Goal: Information Seeking & Learning: Learn about a topic

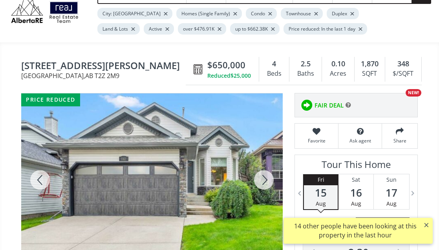
click at [264, 197] on div at bounding box center [264, 179] width 38 height 173
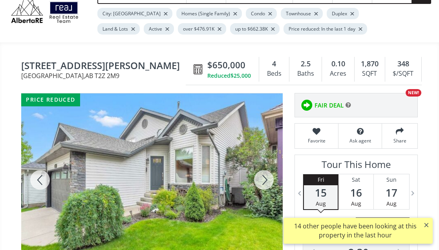
click at [264, 197] on div at bounding box center [264, 179] width 38 height 173
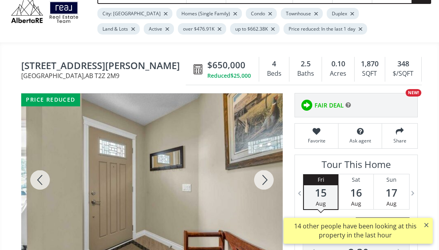
click at [264, 197] on div at bounding box center [264, 179] width 38 height 173
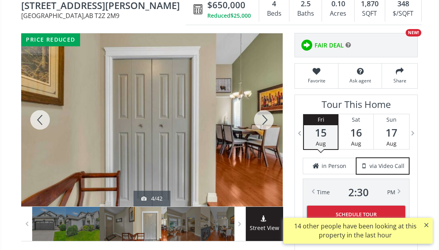
scroll to position [118, 0]
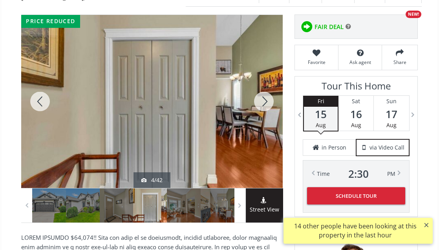
click at [261, 127] on div at bounding box center [264, 101] width 38 height 173
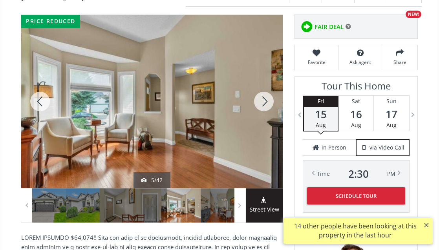
click at [261, 127] on div at bounding box center [264, 101] width 38 height 173
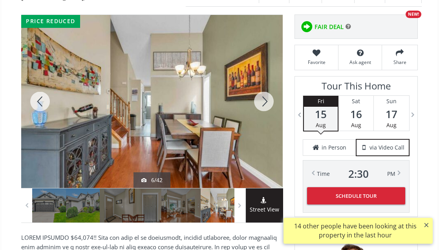
click at [262, 126] on div at bounding box center [264, 101] width 38 height 173
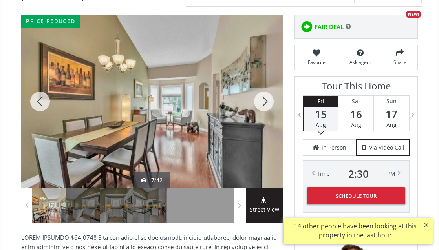
click at [262, 126] on div at bounding box center [264, 101] width 38 height 173
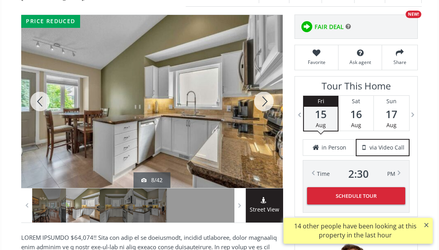
click at [262, 126] on div at bounding box center [264, 101] width 38 height 173
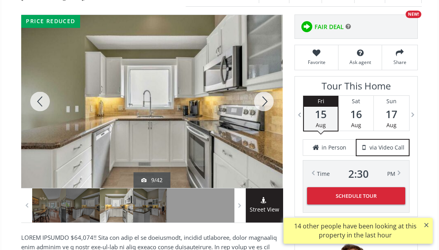
click at [262, 126] on div at bounding box center [264, 101] width 38 height 173
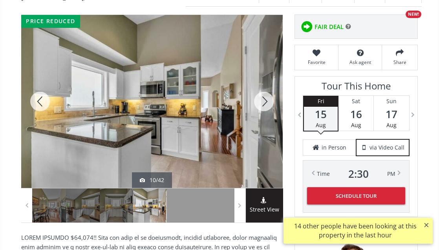
click at [262, 126] on div at bounding box center [264, 101] width 38 height 173
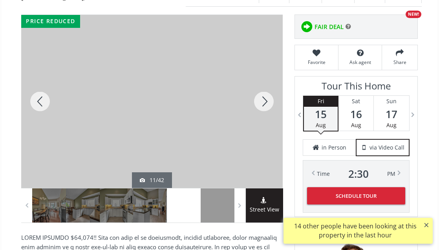
click at [262, 126] on div at bounding box center [264, 101] width 38 height 173
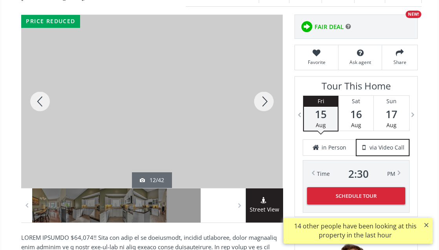
click at [262, 126] on div at bounding box center [264, 101] width 38 height 173
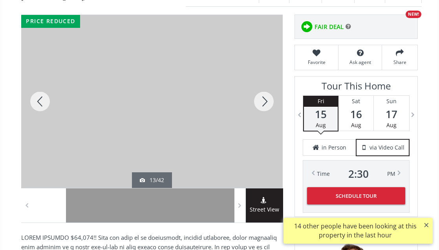
click at [262, 126] on div at bounding box center [264, 101] width 38 height 173
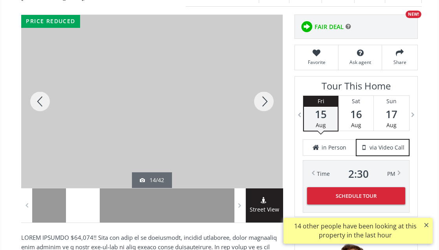
click at [262, 126] on div at bounding box center [264, 101] width 38 height 173
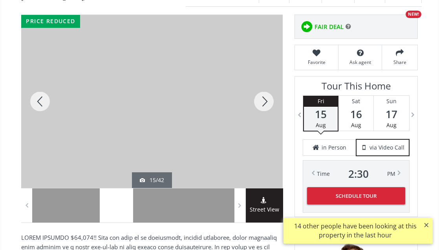
click at [262, 126] on div at bounding box center [264, 101] width 38 height 173
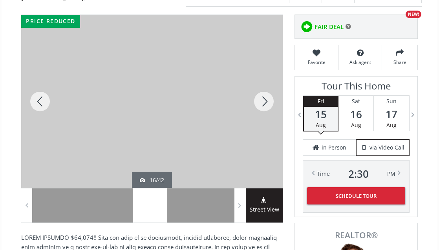
click at [262, 126] on div at bounding box center [264, 101] width 38 height 173
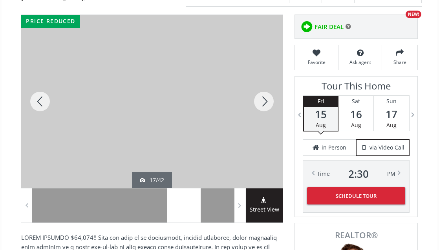
click at [262, 126] on div at bounding box center [264, 101] width 38 height 173
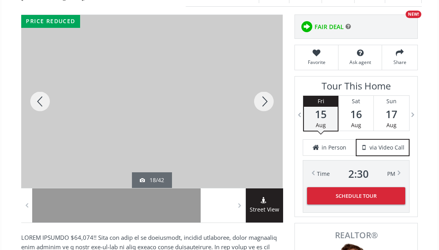
click at [262, 126] on div at bounding box center [264, 101] width 38 height 173
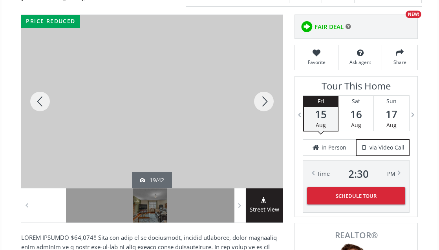
click at [262, 126] on div at bounding box center [264, 101] width 38 height 173
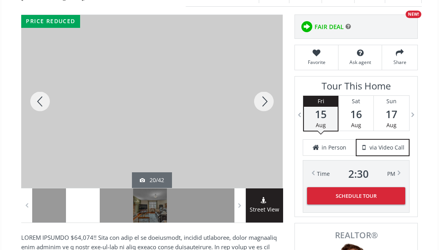
click at [262, 126] on div at bounding box center [264, 101] width 38 height 173
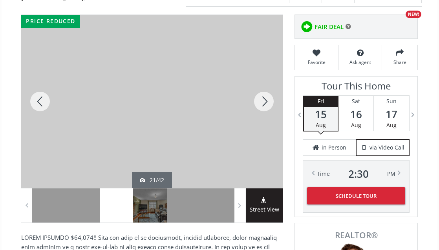
click at [262, 126] on div at bounding box center [264, 101] width 38 height 173
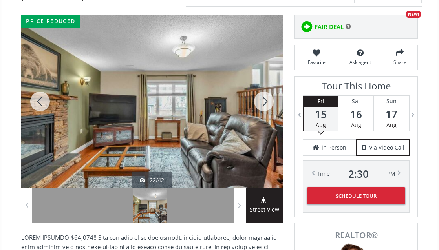
click at [263, 126] on div at bounding box center [264, 101] width 38 height 173
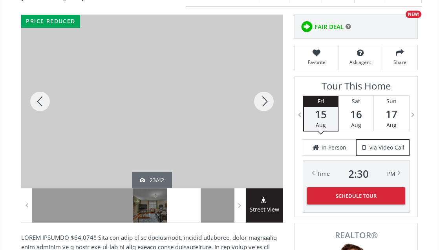
click at [263, 126] on div at bounding box center [264, 101] width 38 height 173
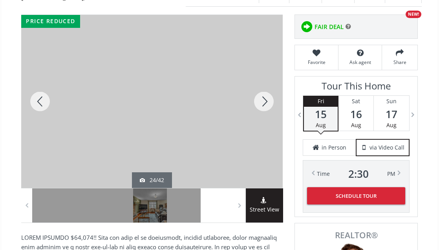
click at [263, 126] on div at bounding box center [264, 101] width 38 height 173
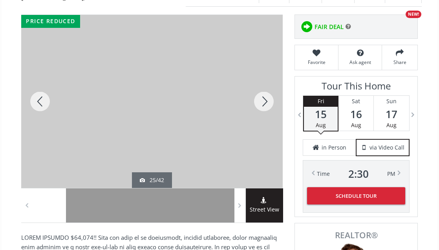
click at [263, 126] on div at bounding box center [264, 101] width 38 height 173
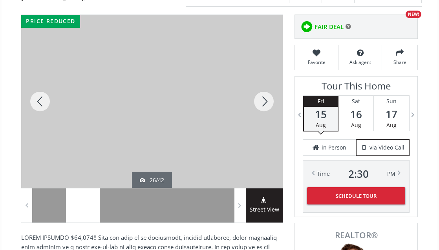
click at [263, 126] on div at bounding box center [264, 101] width 38 height 173
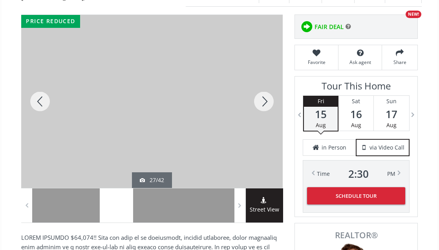
click at [263, 126] on div at bounding box center [264, 101] width 38 height 173
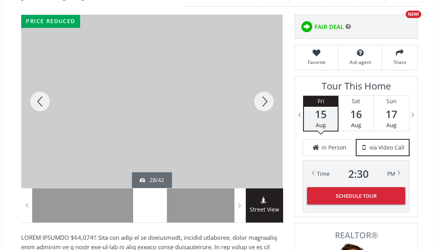
click at [263, 126] on div at bounding box center [264, 101] width 38 height 173
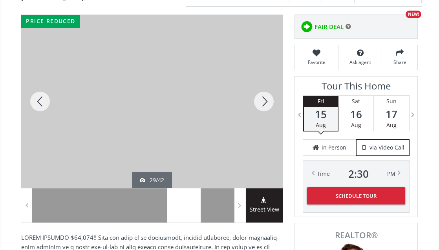
click at [263, 126] on div at bounding box center [264, 101] width 38 height 173
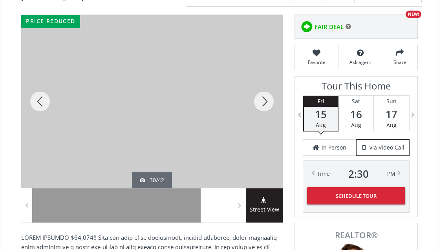
click at [263, 126] on div at bounding box center [264, 101] width 38 height 173
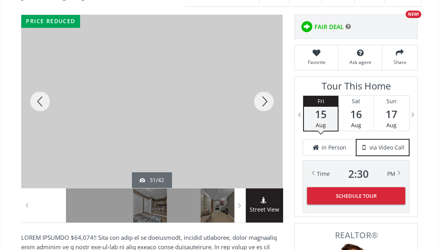
click at [263, 126] on div at bounding box center [264, 101] width 38 height 173
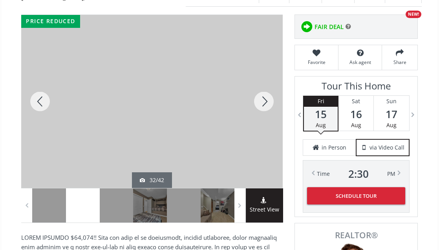
click at [263, 126] on div at bounding box center [264, 101] width 38 height 173
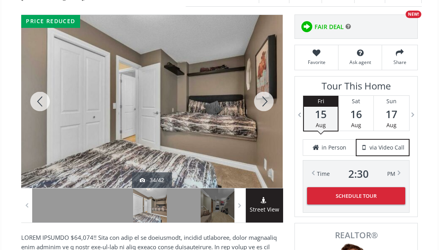
click at [263, 126] on div at bounding box center [264, 101] width 38 height 173
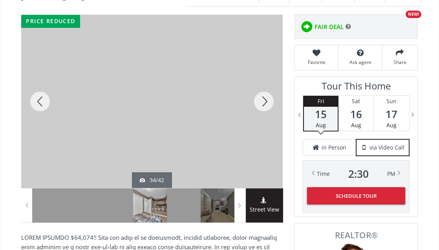
click at [263, 126] on div at bounding box center [264, 101] width 38 height 173
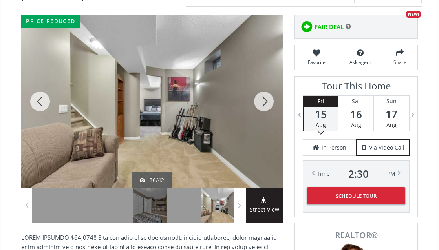
click at [263, 126] on div at bounding box center [264, 101] width 38 height 173
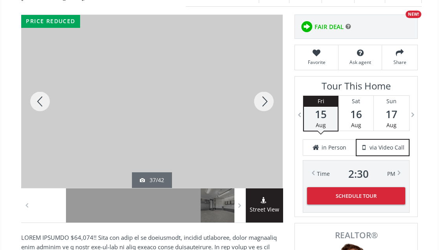
click at [263, 126] on div at bounding box center [264, 101] width 38 height 173
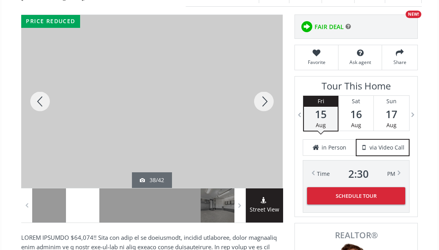
click at [263, 126] on div at bounding box center [264, 101] width 38 height 173
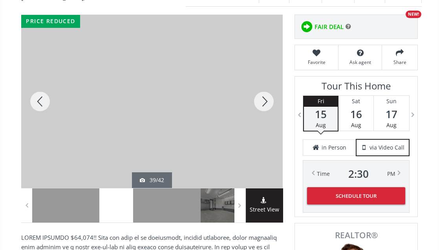
click at [263, 126] on div at bounding box center [264, 101] width 38 height 173
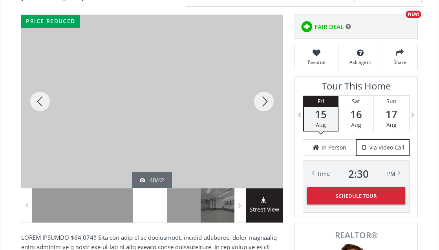
click at [263, 126] on div at bounding box center [264, 101] width 38 height 173
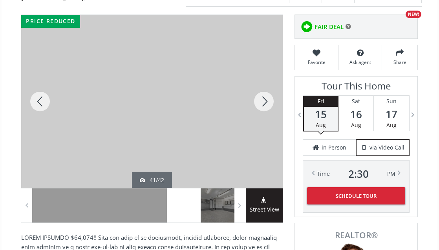
click at [263, 126] on div at bounding box center [264, 101] width 38 height 173
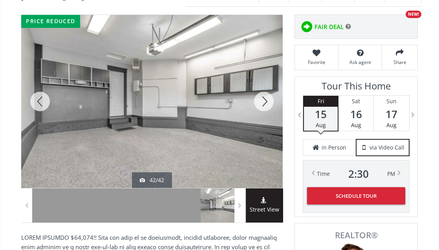
click at [263, 126] on div at bounding box center [264, 101] width 38 height 173
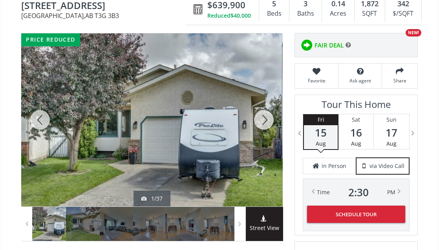
scroll to position [118, 0]
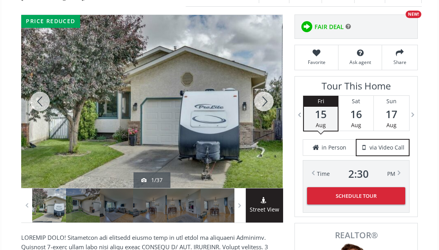
click at [270, 124] on div at bounding box center [264, 101] width 38 height 173
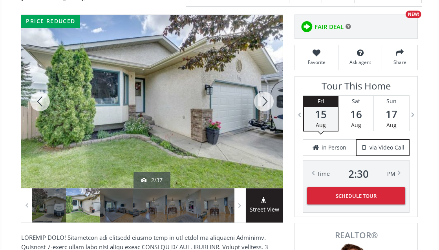
click at [270, 124] on div at bounding box center [264, 101] width 38 height 173
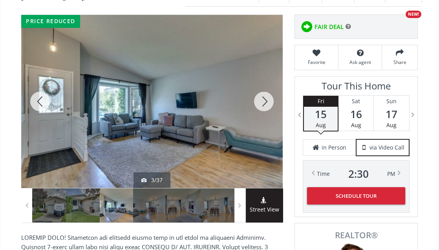
click at [270, 124] on div at bounding box center [264, 101] width 38 height 173
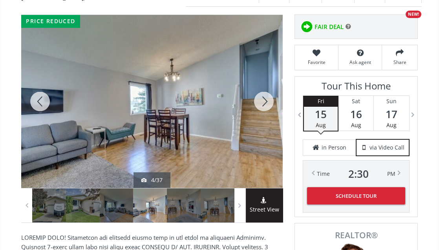
click at [270, 124] on div at bounding box center [264, 101] width 38 height 173
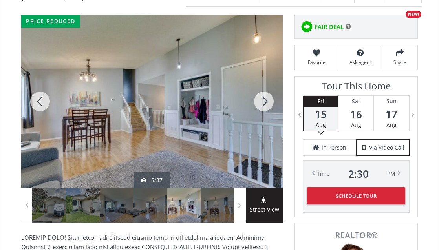
click at [270, 124] on div at bounding box center [264, 101] width 38 height 173
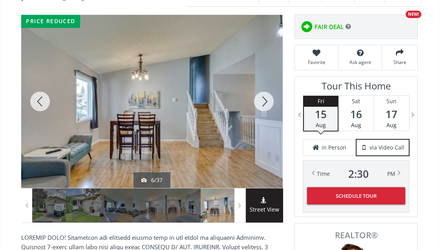
click at [270, 124] on div at bounding box center [264, 101] width 38 height 173
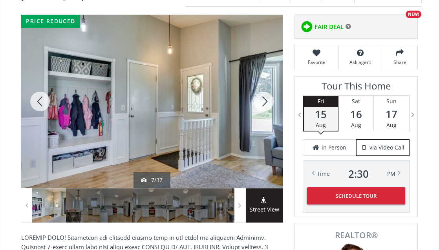
click at [270, 124] on div at bounding box center [264, 101] width 38 height 173
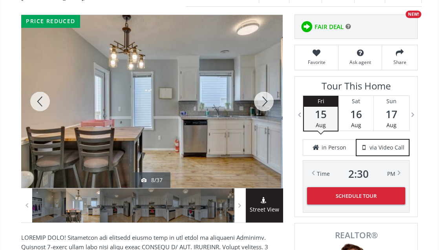
click at [270, 124] on div at bounding box center [264, 101] width 38 height 173
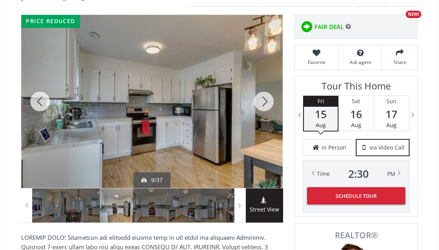
click at [270, 124] on div at bounding box center [264, 101] width 38 height 173
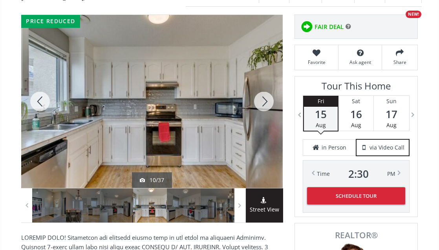
click at [270, 124] on div at bounding box center [264, 101] width 38 height 173
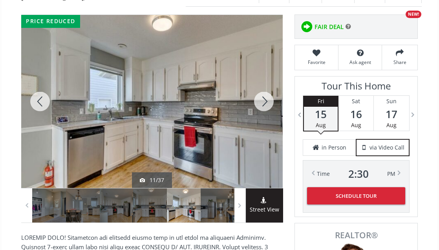
click at [270, 124] on div at bounding box center [264, 101] width 38 height 173
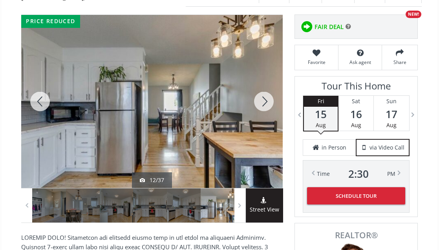
click at [270, 124] on div at bounding box center [264, 101] width 38 height 173
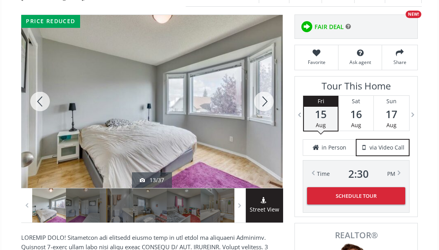
click at [270, 124] on div at bounding box center [264, 101] width 38 height 173
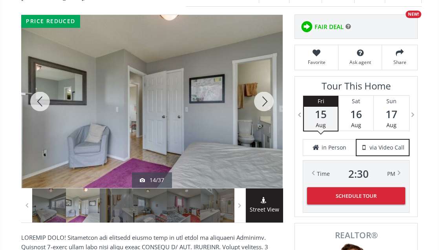
click at [270, 124] on div at bounding box center [264, 101] width 38 height 173
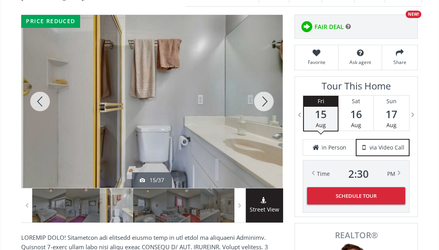
click at [270, 124] on div at bounding box center [264, 101] width 38 height 173
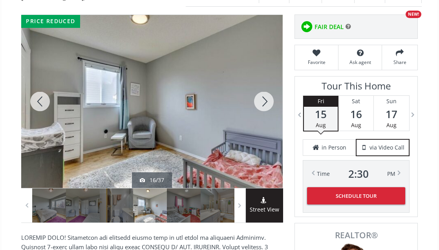
click at [270, 124] on div at bounding box center [264, 101] width 38 height 173
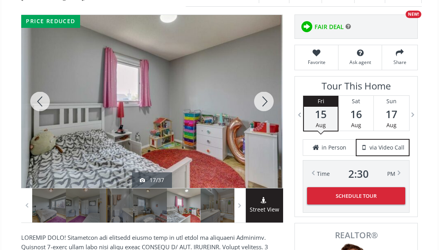
click at [270, 124] on div at bounding box center [264, 101] width 38 height 173
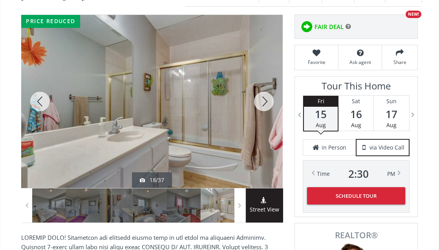
click at [270, 124] on div at bounding box center [264, 101] width 38 height 173
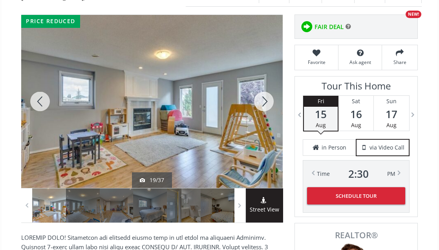
click at [270, 124] on div at bounding box center [264, 101] width 38 height 173
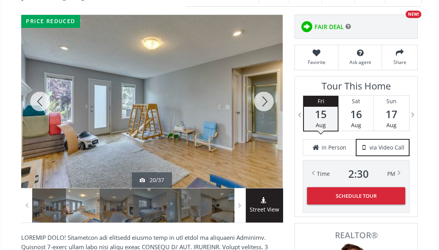
click at [270, 124] on div at bounding box center [264, 101] width 38 height 173
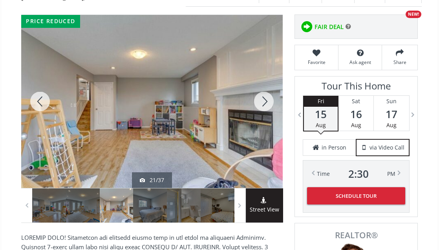
click at [270, 124] on div at bounding box center [264, 101] width 38 height 173
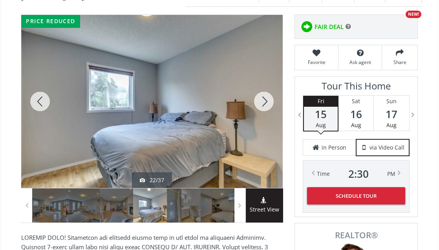
click at [270, 124] on div at bounding box center [264, 101] width 38 height 173
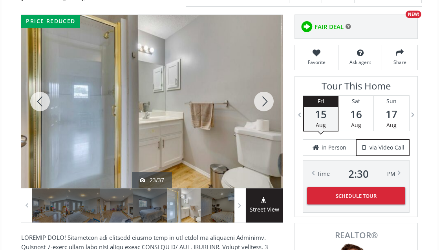
click at [270, 124] on div at bounding box center [264, 101] width 38 height 173
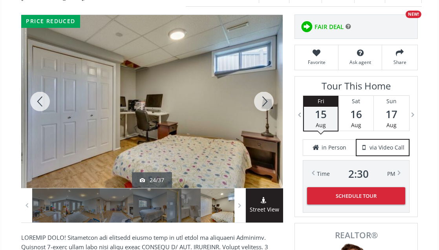
click at [270, 124] on div at bounding box center [264, 101] width 38 height 173
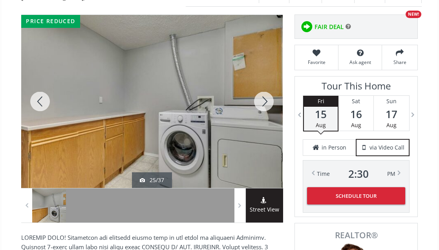
click at [270, 124] on div at bounding box center [264, 101] width 38 height 173
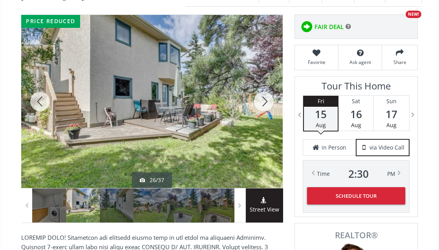
click at [270, 124] on div at bounding box center [264, 101] width 38 height 173
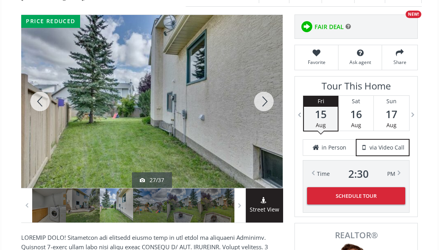
click at [270, 124] on div at bounding box center [264, 101] width 38 height 173
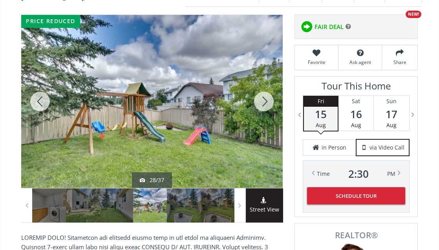
click at [270, 124] on div at bounding box center [264, 101] width 38 height 173
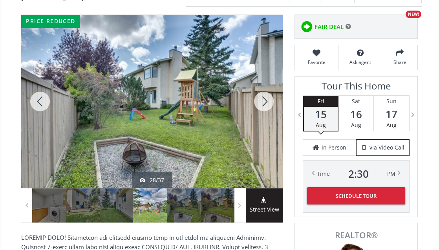
click at [270, 124] on div at bounding box center [264, 101] width 38 height 173
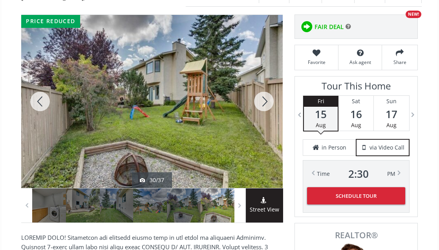
click at [270, 124] on div at bounding box center [264, 101] width 38 height 173
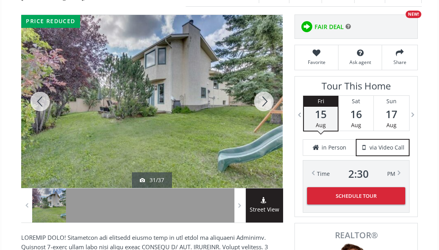
click at [270, 124] on div at bounding box center [264, 101] width 38 height 173
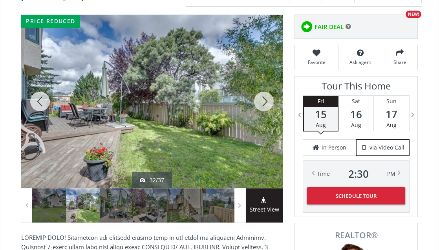
click at [270, 124] on div at bounding box center [264, 101] width 38 height 173
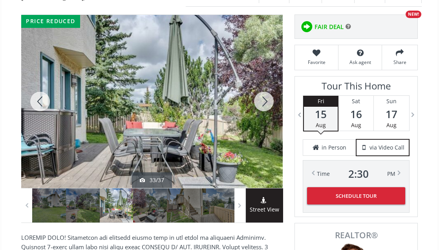
click at [270, 124] on div at bounding box center [264, 101] width 38 height 173
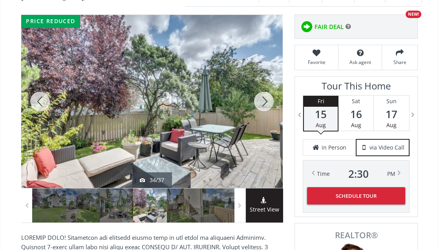
click at [270, 124] on div at bounding box center [264, 101] width 38 height 173
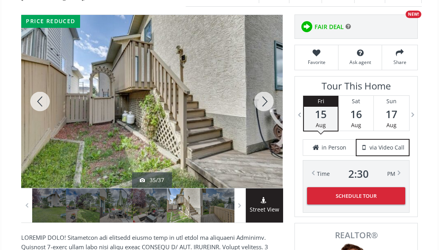
click at [270, 124] on div at bounding box center [264, 101] width 38 height 173
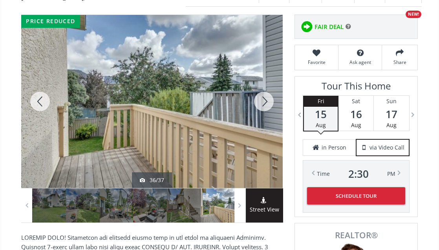
click at [270, 124] on div at bounding box center [264, 101] width 38 height 173
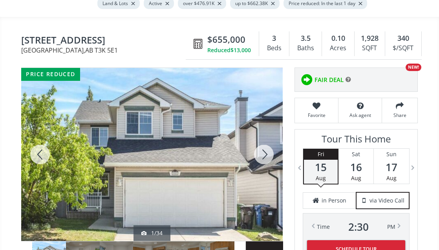
scroll to position [78, 0]
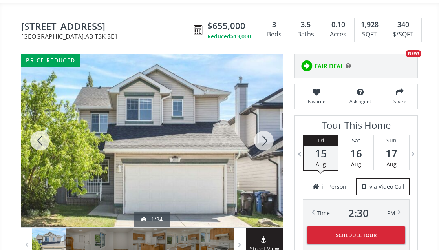
click at [262, 161] on div at bounding box center [264, 140] width 38 height 173
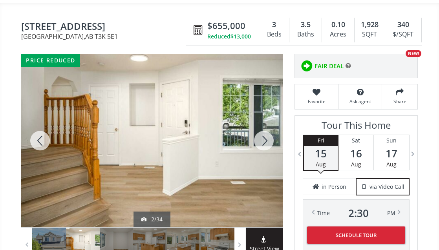
click at [261, 161] on div at bounding box center [264, 140] width 38 height 173
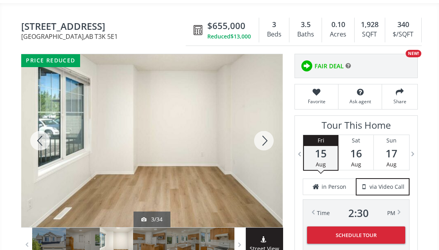
click at [261, 161] on div at bounding box center [264, 140] width 38 height 173
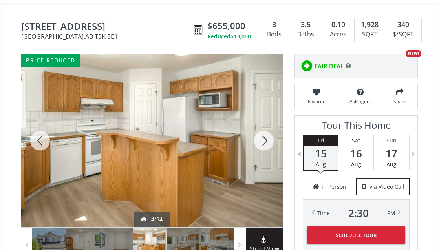
click at [261, 161] on div at bounding box center [264, 140] width 38 height 173
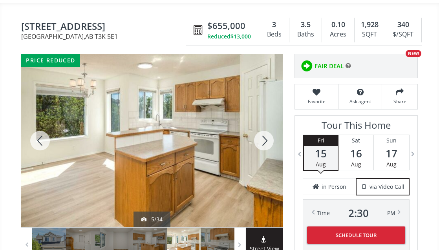
click at [261, 161] on div at bounding box center [264, 140] width 38 height 173
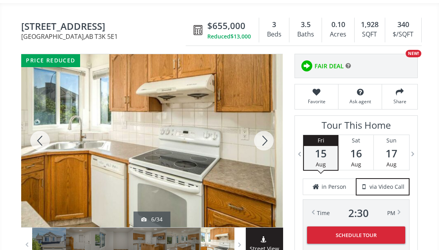
click at [259, 156] on div at bounding box center [264, 140] width 38 height 173
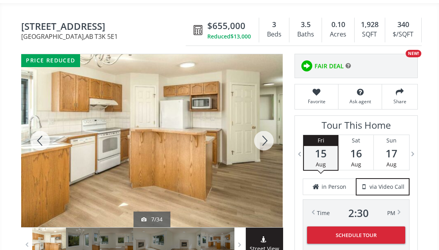
click at [257, 159] on div at bounding box center [264, 140] width 38 height 173
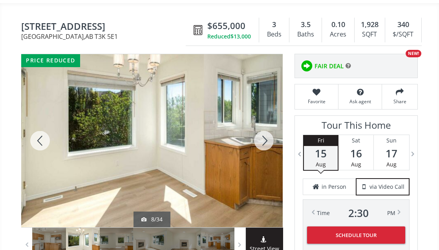
click at [257, 159] on div at bounding box center [264, 140] width 38 height 173
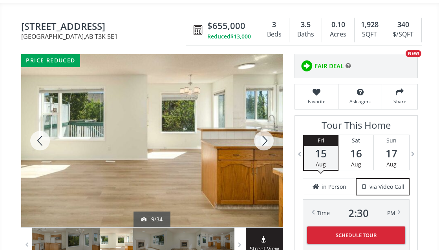
click at [257, 159] on div at bounding box center [264, 140] width 38 height 173
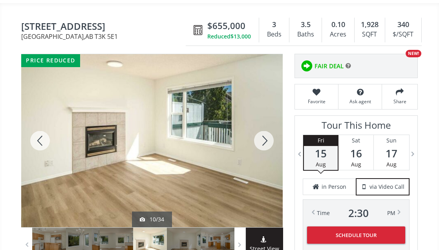
click at [257, 159] on div at bounding box center [264, 140] width 38 height 173
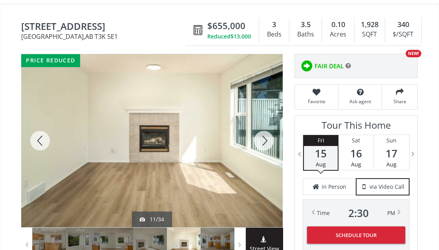
click at [257, 159] on div at bounding box center [264, 140] width 38 height 173
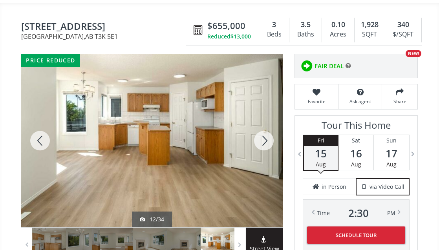
click at [257, 159] on div at bounding box center [264, 140] width 38 height 173
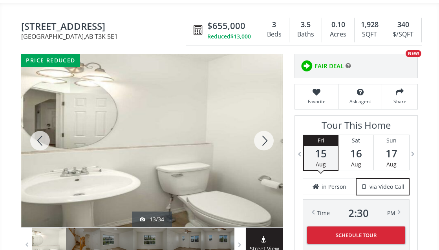
click at [257, 159] on div at bounding box center [264, 140] width 38 height 173
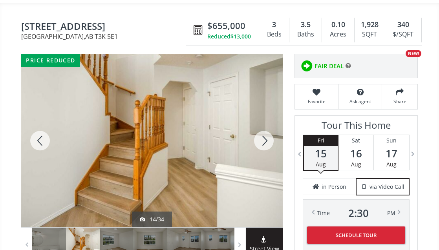
click at [257, 159] on div at bounding box center [264, 140] width 38 height 173
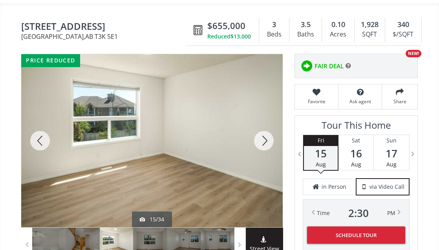
click at [257, 159] on div at bounding box center [264, 140] width 38 height 173
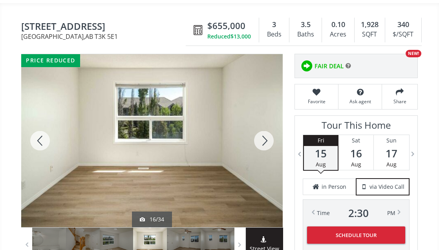
click at [257, 159] on div at bounding box center [264, 140] width 38 height 173
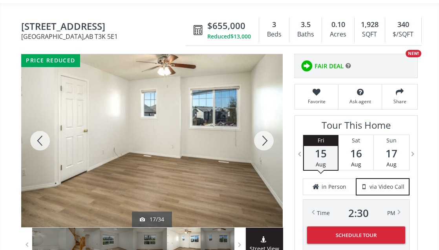
click at [258, 162] on div at bounding box center [264, 140] width 38 height 173
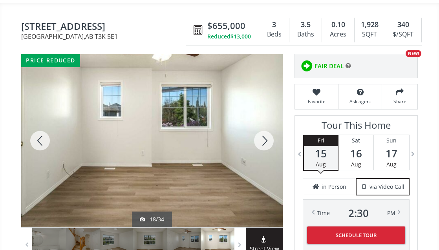
click at [258, 162] on div at bounding box center [264, 140] width 38 height 173
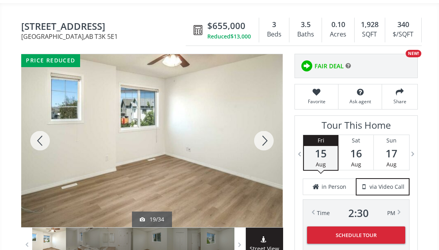
click at [258, 162] on div at bounding box center [264, 140] width 38 height 173
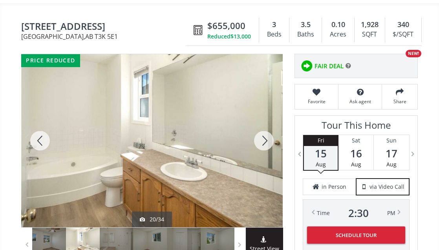
click at [258, 162] on div at bounding box center [264, 140] width 38 height 173
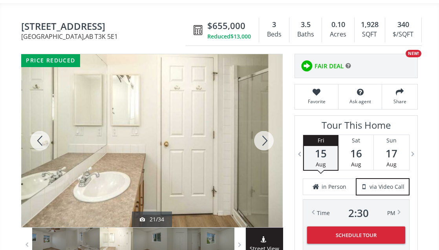
click at [258, 162] on div at bounding box center [264, 140] width 38 height 173
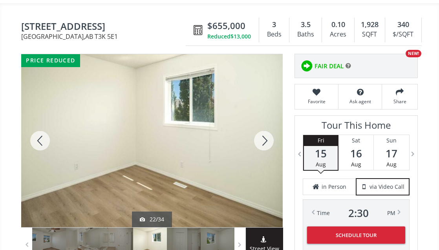
click at [258, 162] on div at bounding box center [264, 140] width 38 height 173
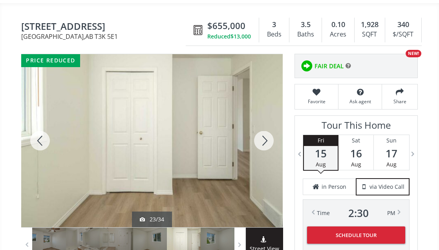
click at [258, 162] on div at bounding box center [264, 140] width 38 height 173
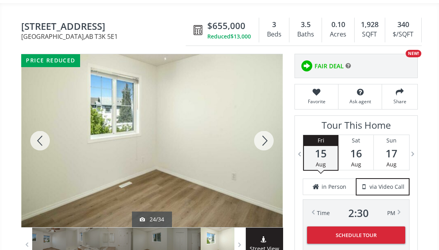
click at [258, 162] on div at bounding box center [264, 140] width 38 height 173
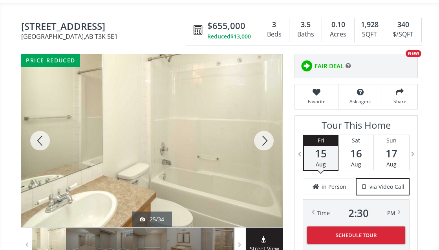
click at [258, 162] on div at bounding box center [264, 140] width 38 height 173
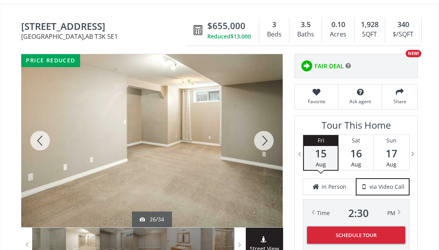
click at [258, 162] on div at bounding box center [264, 140] width 38 height 173
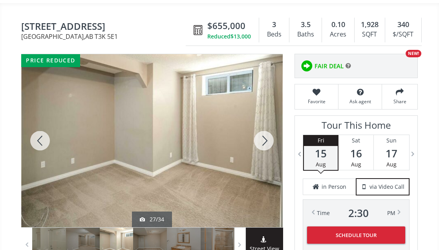
click at [258, 162] on div at bounding box center [264, 140] width 38 height 173
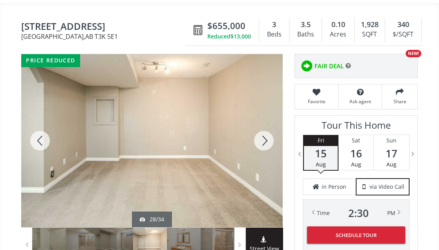
click at [258, 162] on div at bounding box center [264, 140] width 38 height 173
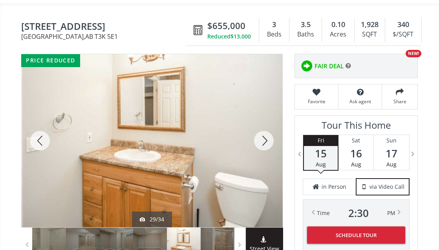
click at [258, 162] on div at bounding box center [264, 140] width 38 height 173
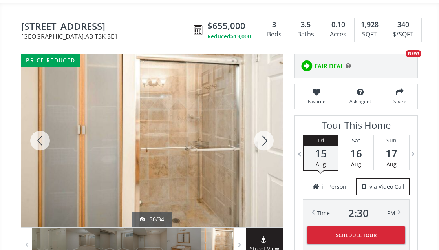
click at [258, 162] on div at bounding box center [264, 140] width 38 height 173
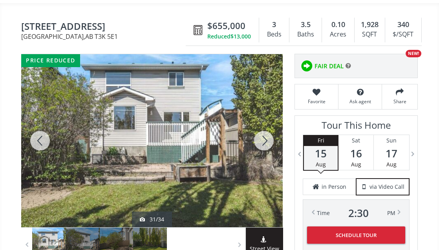
click at [258, 162] on div at bounding box center [264, 140] width 38 height 173
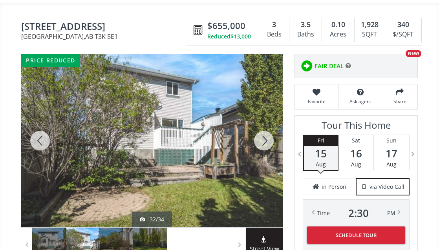
click at [258, 162] on div at bounding box center [264, 140] width 38 height 173
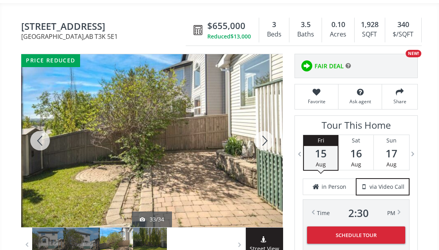
click at [258, 162] on div at bounding box center [264, 140] width 38 height 173
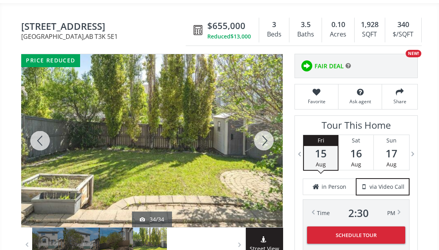
click at [258, 162] on div at bounding box center [264, 140] width 38 height 173
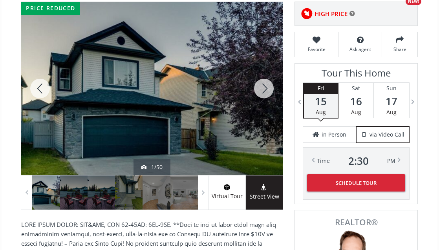
scroll to position [118, 0]
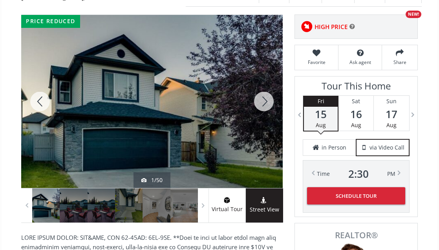
click at [263, 123] on div at bounding box center [264, 101] width 38 height 173
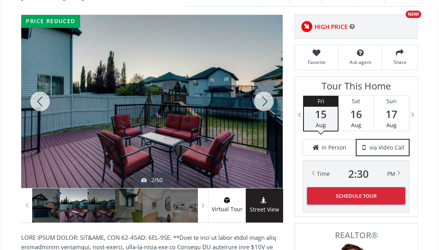
click at [263, 123] on div at bounding box center [264, 101] width 38 height 173
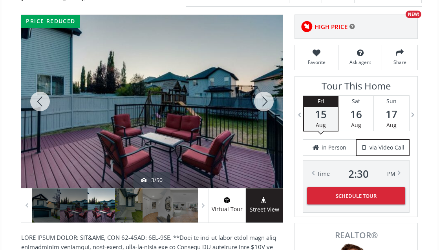
click at [263, 123] on div at bounding box center [264, 101] width 38 height 173
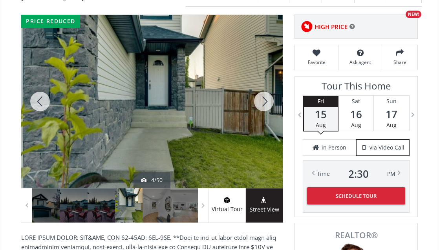
click at [263, 123] on div at bounding box center [264, 101] width 38 height 173
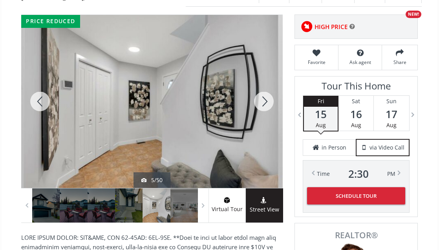
click at [263, 123] on div at bounding box center [264, 101] width 38 height 173
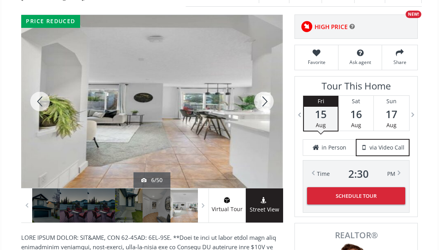
click at [263, 123] on div at bounding box center [264, 101] width 38 height 173
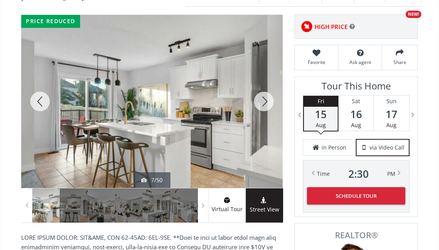
click at [263, 123] on div at bounding box center [264, 101] width 38 height 173
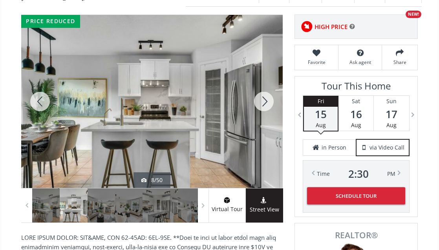
click at [263, 123] on div at bounding box center [264, 101] width 38 height 173
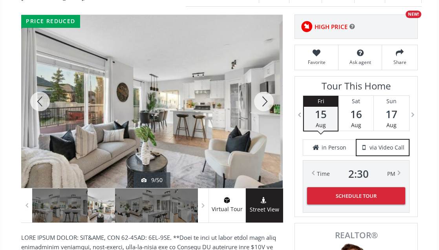
click at [263, 123] on div at bounding box center [264, 101] width 38 height 173
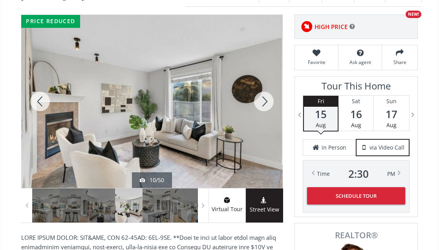
click at [263, 123] on div at bounding box center [264, 101] width 38 height 173
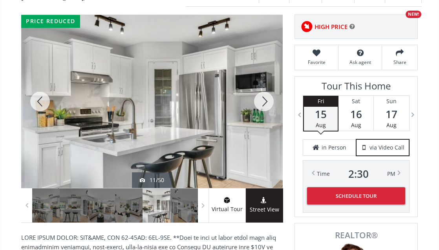
click at [263, 123] on div at bounding box center [264, 101] width 38 height 173
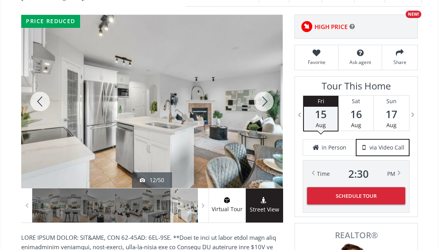
click at [263, 123] on div at bounding box center [264, 101] width 38 height 173
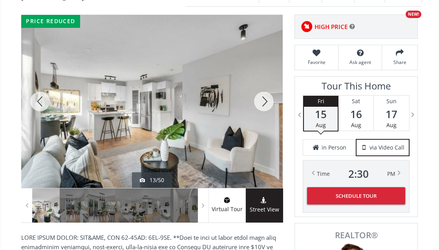
click at [263, 123] on div at bounding box center [264, 101] width 38 height 173
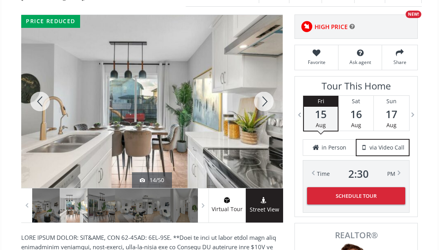
click at [263, 123] on div at bounding box center [264, 101] width 38 height 173
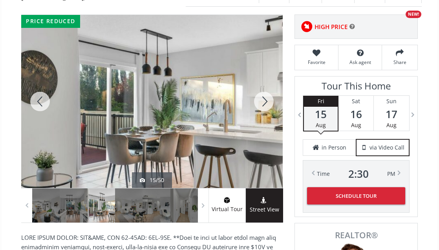
click at [263, 123] on div at bounding box center [264, 101] width 38 height 173
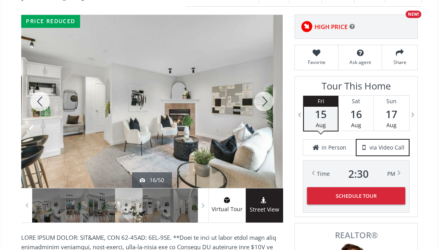
click at [263, 123] on div at bounding box center [264, 101] width 38 height 173
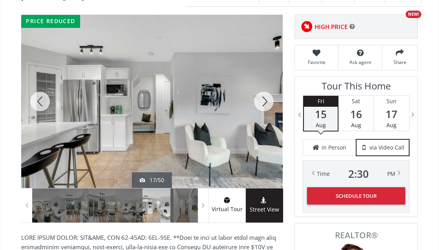
click at [263, 123] on div at bounding box center [264, 101] width 38 height 173
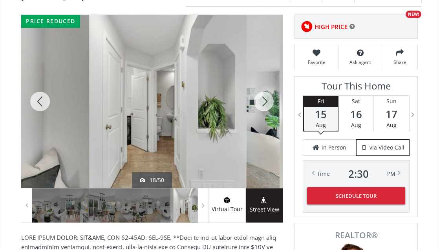
click at [263, 123] on div at bounding box center [264, 101] width 38 height 173
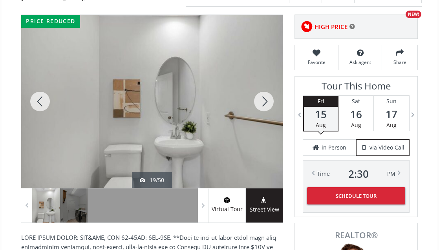
click at [263, 123] on div at bounding box center [264, 101] width 38 height 173
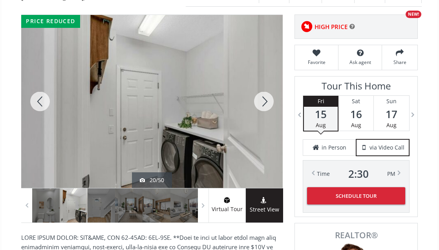
click at [263, 123] on div at bounding box center [264, 101] width 38 height 173
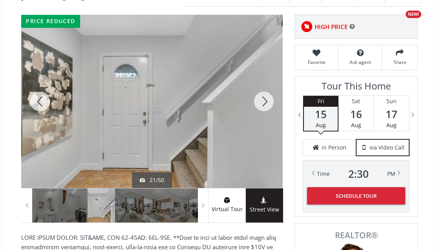
click at [263, 123] on div at bounding box center [264, 101] width 38 height 173
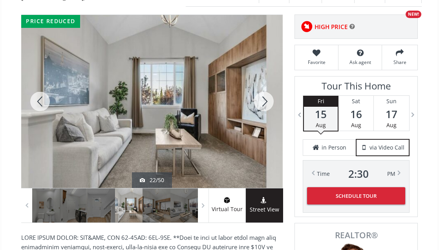
click at [263, 123] on div at bounding box center [264, 101] width 38 height 173
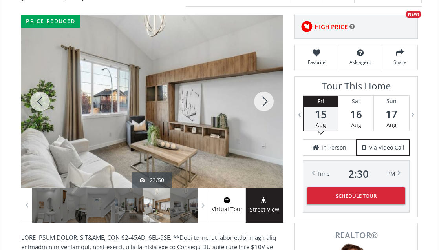
click at [263, 123] on div at bounding box center [264, 101] width 38 height 173
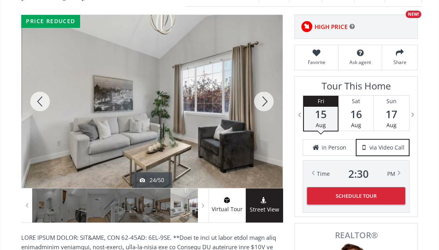
click at [263, 123] on div at bounding box center [264, 101] width 38 height 173
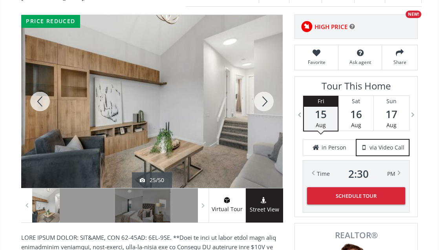
click at [263, 123] on div at bounding box center [264, 101] width 38 height 173
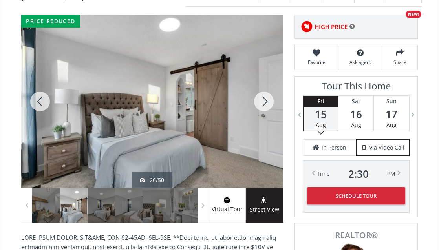
click at [263, 123] on div at bounding box center [264, 101] width 38 height 173
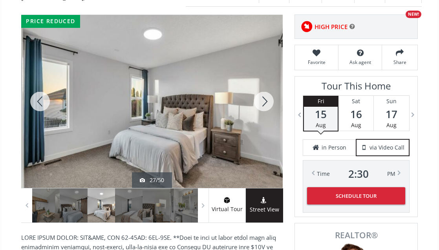
click at [263, 123] on div at bounding box center [264, 101] width 38 height 173
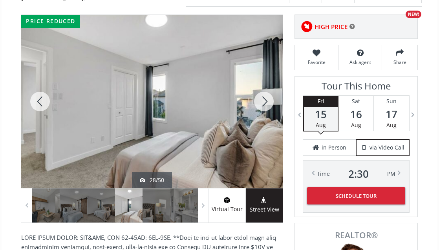
click at [263, 123] on div at bounding box center [264, 101] width 38 height 173
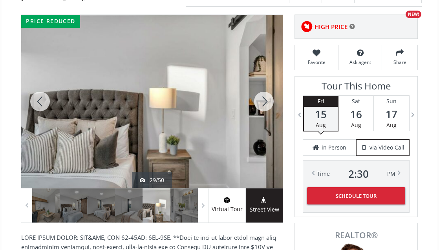
click at [263, 123] on div at bounding box center [264, 101] width 38 height 173
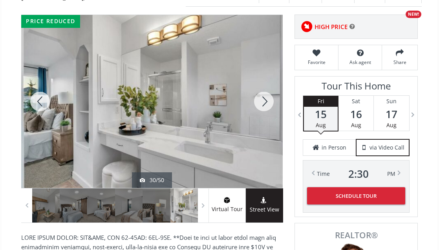
click at [263, 123] on div at bounding box center [264, 101] width 38 height 173
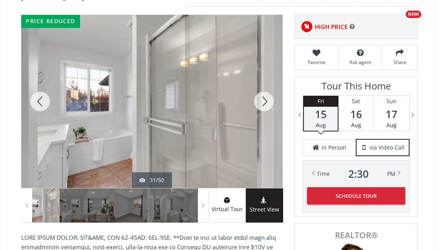
click at [263, 123] on div at bounding box center [264, 101] width 38 height 173
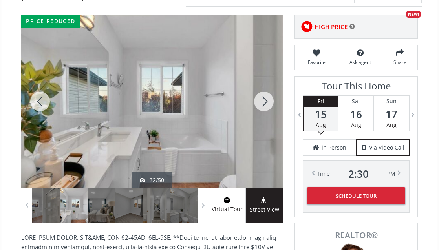
click at [263, 123] on div at bounding box center [264, 101] width 38 height 173
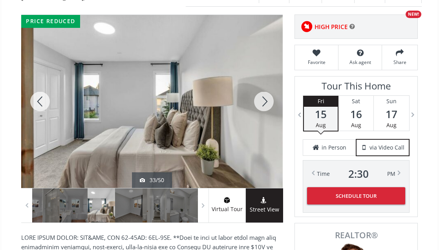
click at [263, 123] on div at bounding box center [264, 101] width 38 height 173
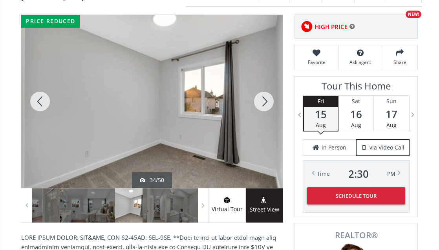
click at [263, 123] on div at bounding box center [264, 101] width 38 height 173
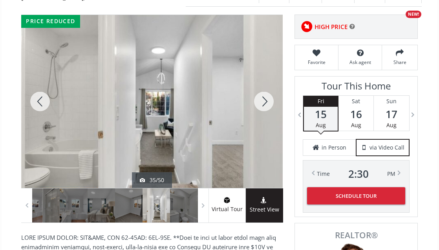
click at [263, 123] on div at bounding box center [264, 101] width 38 height 173
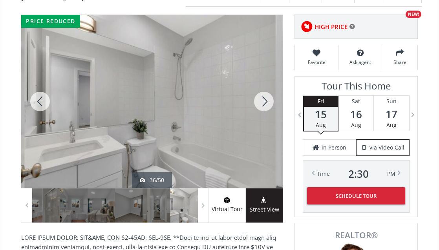
click at [263, 123] on div at bounding box center [264, 101] width 38 height 173
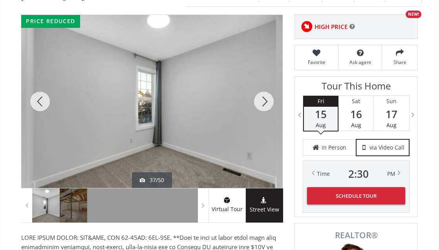
click at [263, 123] on div at bounding box center [264, 101] width 38 height 173
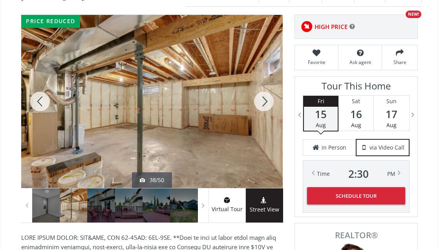
click at [263, 123] on div at bounding box center [264, 101] width 38 height 173
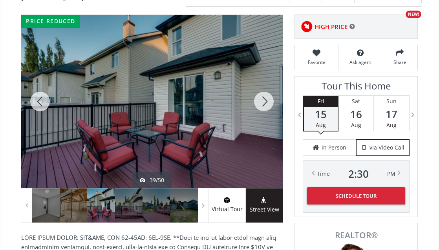
click at [263, 123] on div at bounding box center [264, 101] width 38 height 173
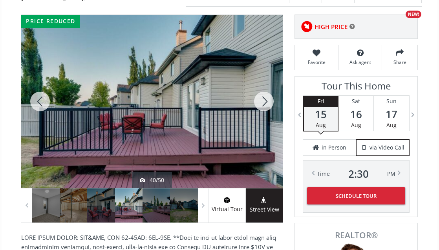
click at [263, 123] on div at bounding box center [264, 101] width 38 height 173
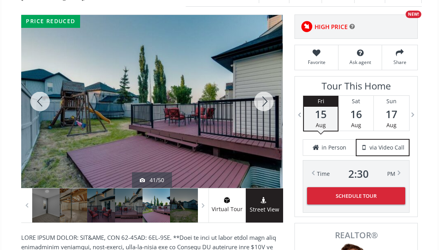
click at [263, 123] on div at bounding box center [264, 101] width 38 height 173
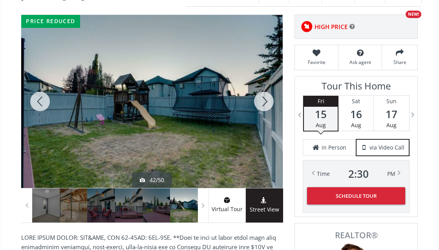
click at [263, 123] on div at bounding box center [264, 101] width 38 height 173
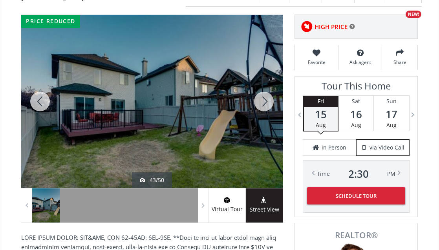
click at [263, 123] on div at bounding box center [264, 101] width 38 height 173
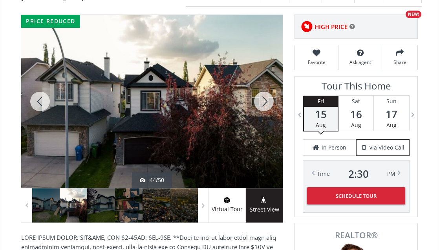
click at [263, 123] on div at bounding box center [264, 101] width 38 height 173
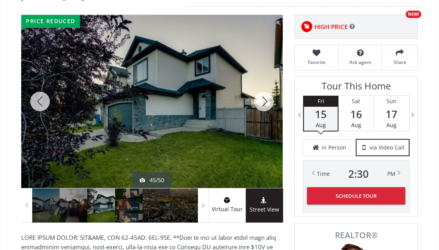
click at [263, 123] on div at bounding box center [264, 101] width 38 height 173
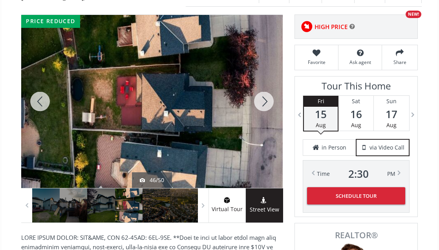
click at [263, 123] on div at bounding box center [264, 101] width 38 height 173
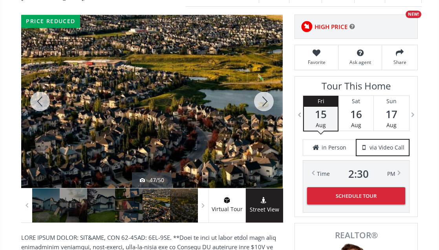
click at [263, 123] on div at bounding box center [264, 101] width 38 height 173
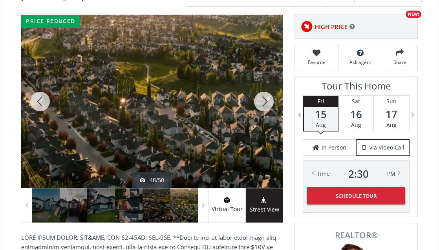
click at [263, 123] on div at bounding box center [264, 101] width 38 height 173
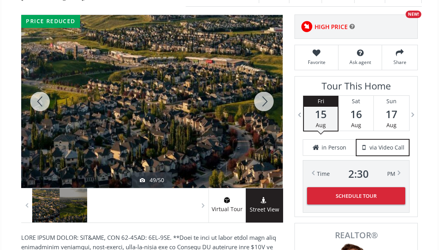
click at [263, 123] on div at bounding box center [264, 101] width 38 height 173
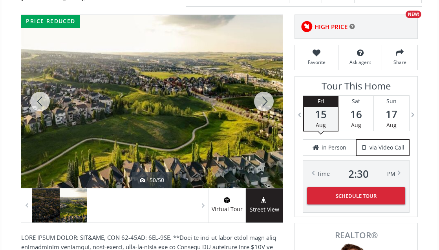
click at [263, 123] on div at bounding box center [264, 101] width 38 height 173
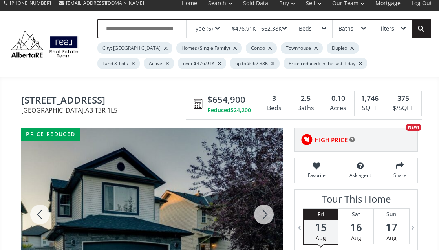
scroll to position [0, 0]
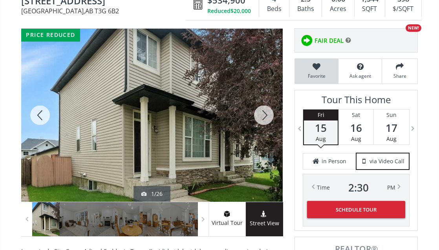
scroll to position [118, 0]
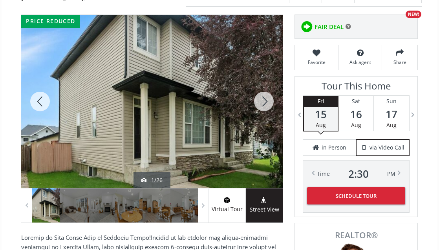
click at [263, 122] on div at bounding box center [264, 101] width 38 height 173
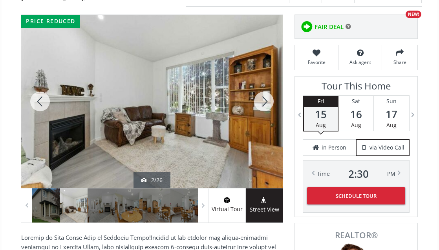
click at [263, 122] on div at bounding box center [264, 101] width 38 height 173
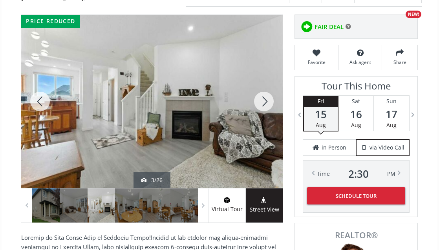
click at [263, 122] on div at bounding box center [264, 101] width 38 height 173
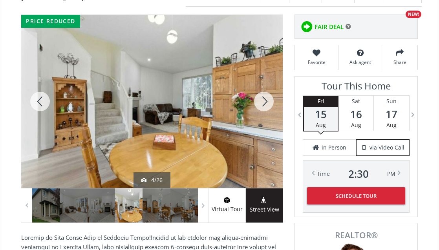
click at [263, 122] on div at bounding box center [264, 101] width 38 height 173
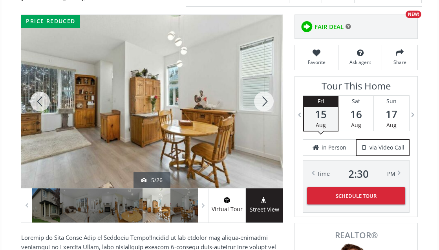
click at [263, 122] on div at bounding box center [264, 101] width 38 height 173
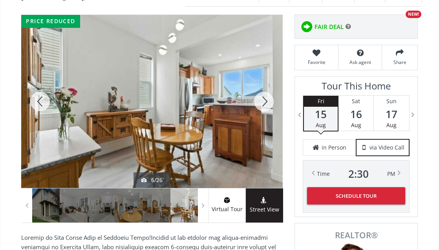
click at [263, 122] on div at bounding box center [264, 101] width 38 height 173
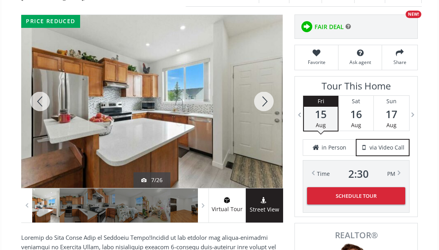
click at [264, 129] on div at bounding box center [264, 101] width 38 height 173
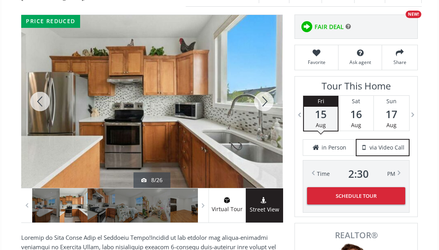
click at [261, 128] on div at bounding box center [264, 101] width 38 height 173
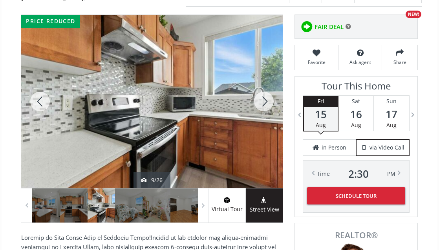
click at [261, 128] on div at bounding box center [264, 101] width 38 height 173
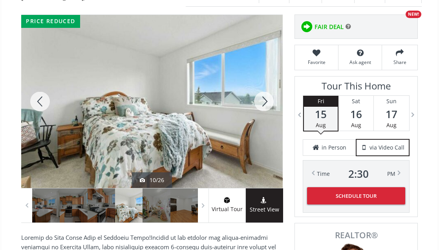
click at [261, 128] on div at bounding box center [264, 101] width 38 height 173
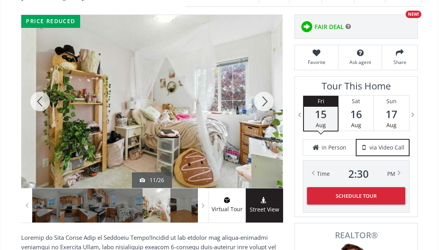
click at [261, 128] on div at bounding box center [264, 101] width 38 height 173
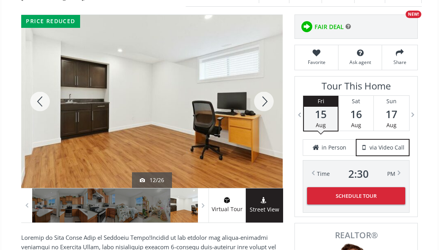
click at [261, 128] on div at bounding box center [264, 101] width 38 height 173
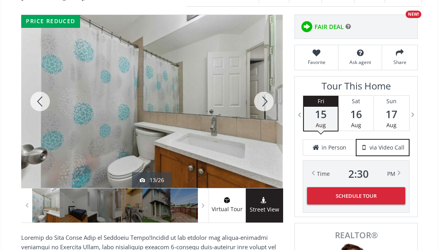
click at [261, 128] on div at bounding box center [264, 101] width 38 height 173
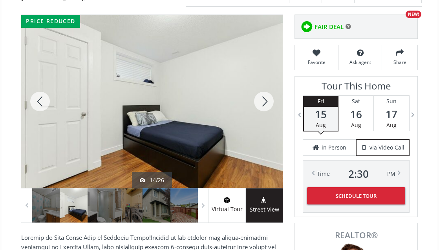
click at [261, 128] on div at bounding box center [264, 101] width 38 height 173
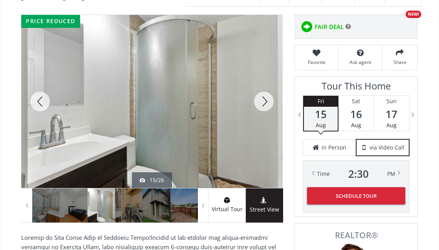
click at [261, 128] on div at bounding box center [264, 101] width 38 height 173
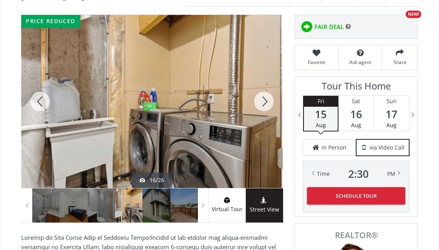
click at [261, 128] on div at bounding box center [264, 101] width 38 height 173
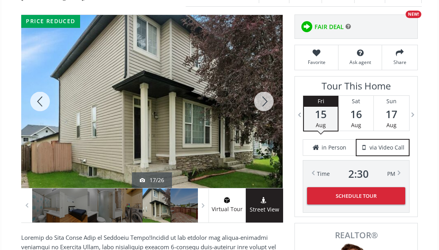
click at [261, 128] on div at bounding box center [264, 101] width 38 height 173
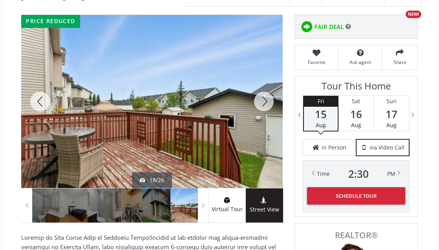
drag, startPoint x: 44, startPoint y: 125, endPoint x: 77, endPoint y: 121, distance: 32.8
click at [44, 124] on div at bounding box center [40, 101] width 38 height 173
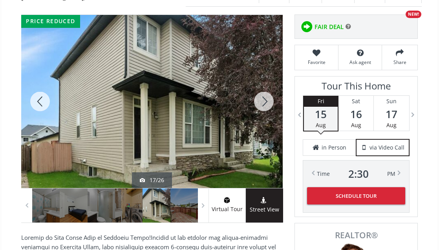
click at [263, 121] on div at bounding box center [264, 101] width 38 height 173
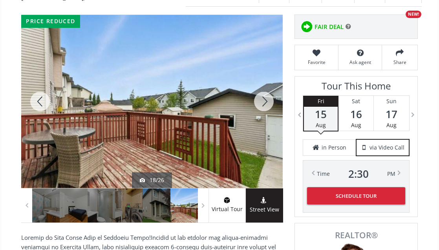
click at [262, 122] on div at bounding box center [264, 101] width 38 height 173
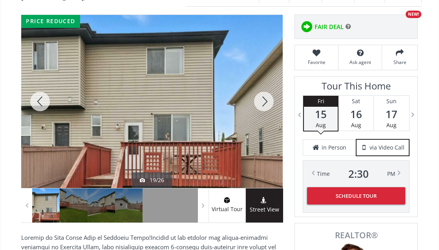
click at [262, 122] on div at bounding box center [264, 101] width 38 height 173
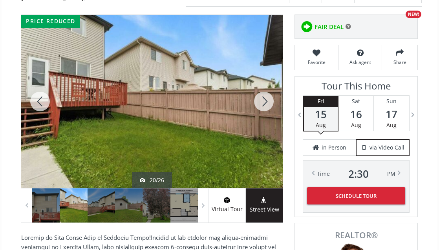
click at [262, 122] on div at bounding box center [264, 101] width 38 height 173
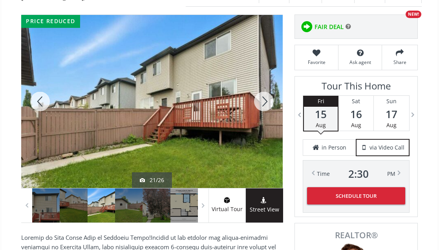
click at [262, 122] on div at bounding box center [264, 101] width 38 height 173
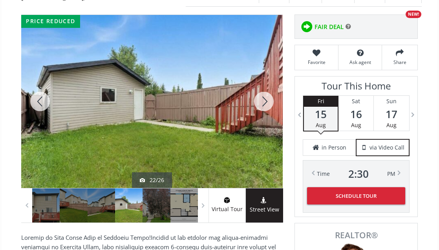
click at [262, 122] on div at bounding box center [264, 101] width 38 height 173
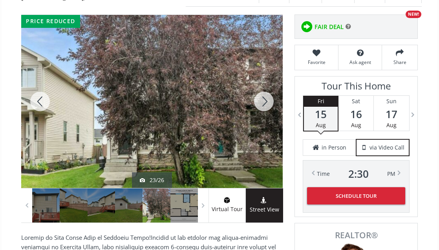
click at [262, 122] on div at bounding box center [264, 101] width 38 height 173
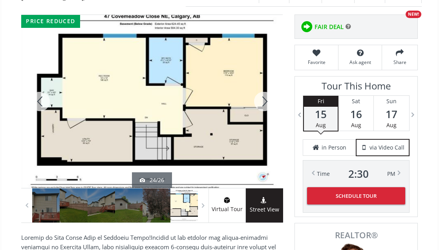
click at [262, 122] on div at bounding box center [264, 101] width 38 height 173
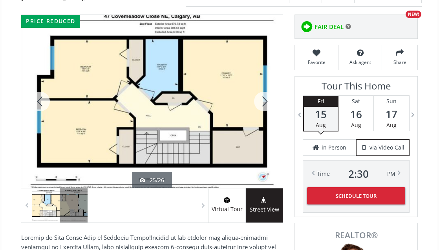
click at [262, 122] on div at bounding box center [264, 101] width 38 height 173
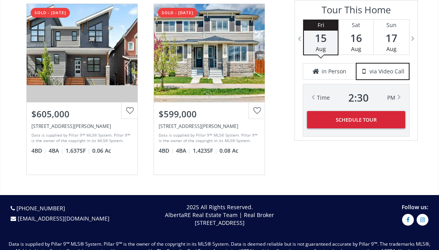
scroll to position [1962, 0]
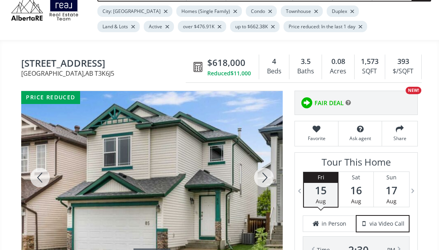
scroll to position [118, 0]
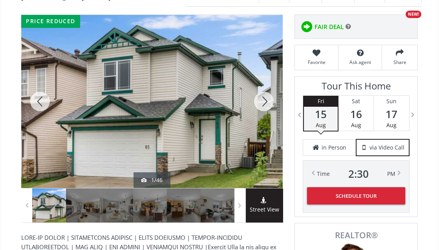
click at [257, 123] on div at bounding box center [264, 101] width 38 height 173
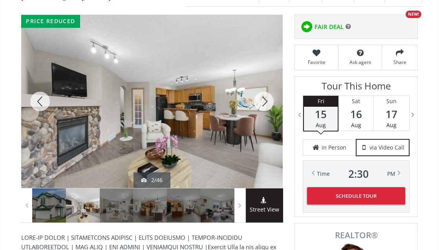
click at [258, 120] on div at bounding box center [264, 101] width 38 height 173
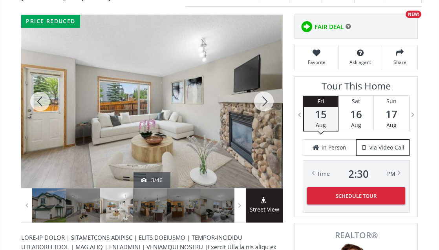
click at [258, 120] on div at bounding box center [264, 101] width 38 height 173
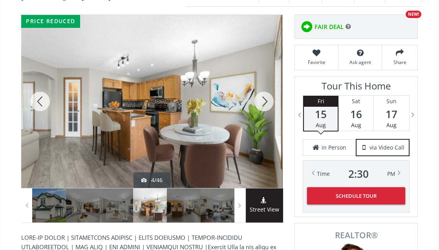
click at [258, 120] on div at bounding box center [264, 101] width 38 height 173
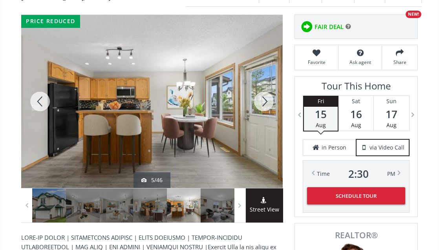
click at [258, 120] on div at bounding box center [264, 101] width 38 height 173
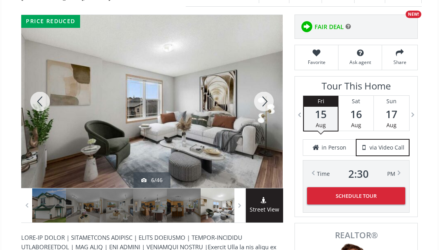
click at [258, 120] on div at bounding box center [264, 101] width 38 height 173
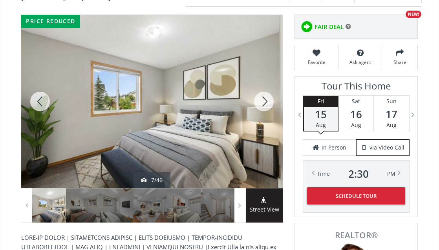
click at [258, 120] on div at bounding box center [264, 101] width 38 height 173
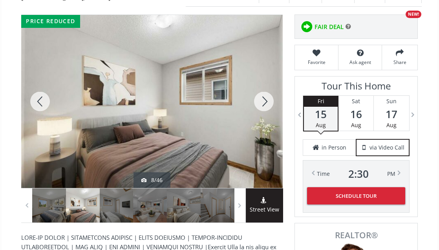
click at [258, 120] on div at bounding box center [264, 101] width 38 height 173
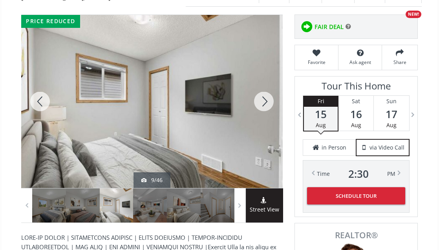
click at [258, 120] on div at bounding box center [264, 101] width 38 height 173
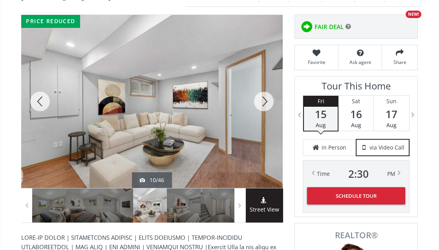
click at [258, 120] on div at bounding box center [264, 101] width 38 height 173
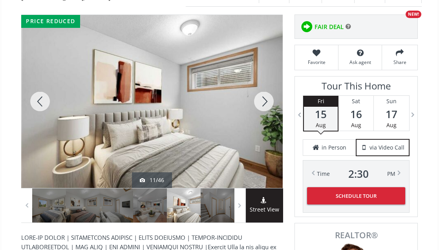
click at [258, 120] on div at bounding box center [264, 101] width 38 height 173
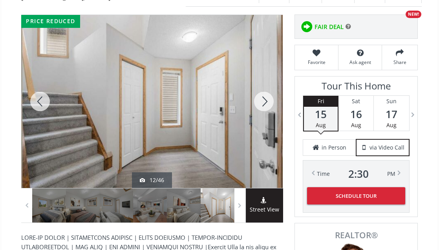
click at [258, 120] on div at bounding box center [264, 101] width 38 height 173
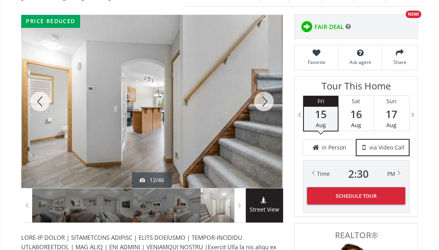
click at [258, 120] on div at bounding box center [264, 101] width 38 height 173
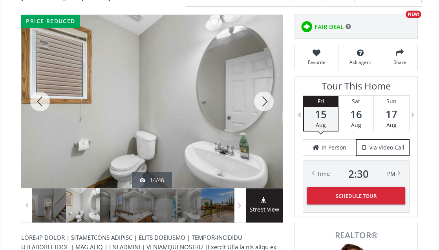
click at [258, 120] on div at bounding box center [264, 101] width 38 height 173
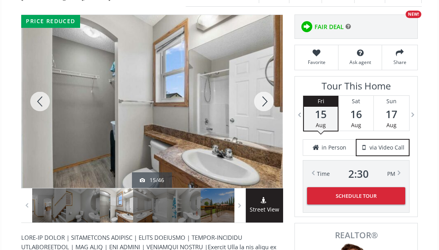
click at [258, 120] on div at bounding box center [264, 101] width 38 height 173
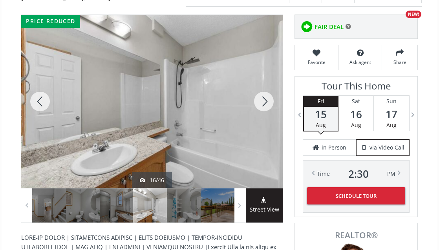
click at [258, 120] on div at bounding box center [264, 101] width 38 height 173
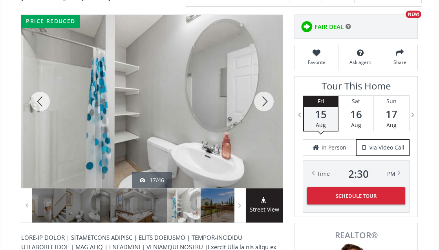
click at [258, 120] on div at bounding box center [264, 101] width 38 height 173
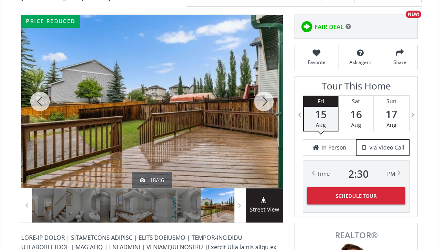
click at [258, 120] on div at bounding box center [264, 101] width 38 height 173
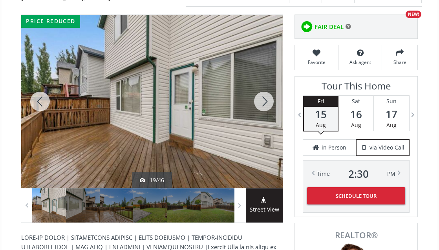
click at [258, 120] on div at bounding box center [264, 101] width 38 height 173
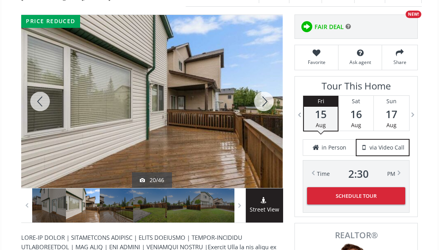
click at [258, 120] on div at bounding box center [264, 101] width 38 height 173
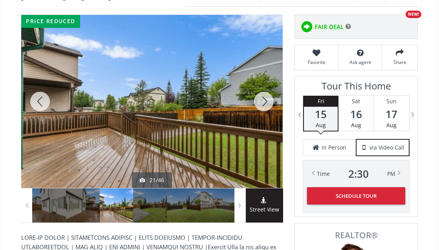
click at [258, 120] on div at bounding box center [264, 101] width 38 height 173
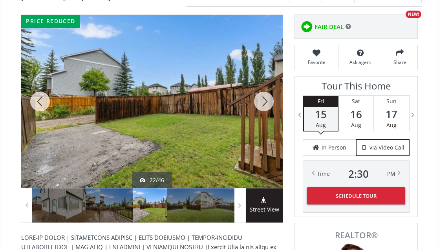
click at [258, 120] on div at bounding box center [264, 101] width 38 height 173
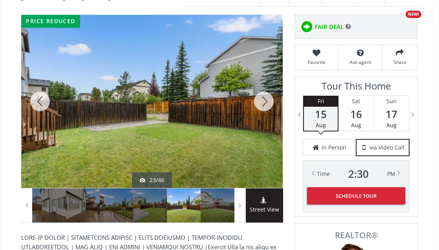
click at [258, 120] on div at bounding box center [264, 101] width 38 height 173
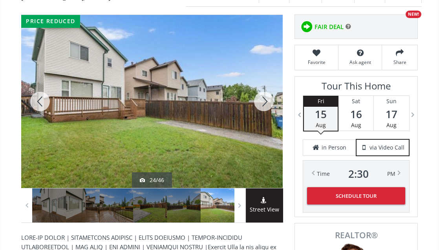
click at [258, 120] on div at bounding box center [264, 101] width 38 height 173
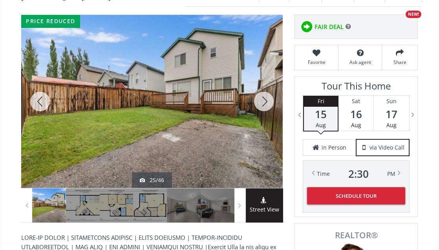
click at [258, 120] on div at bounding box center [264, 101] width 38 height 173
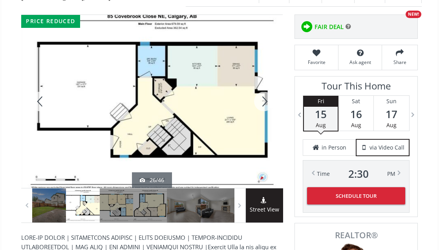
click at [258, 120] on div at bounding box center [264, 101] width 38 height 173
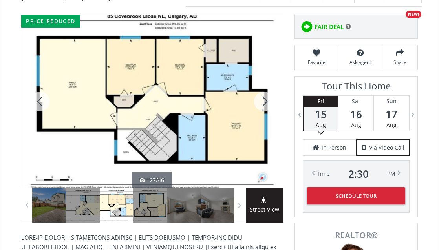
click at [258, 120] on div at bounding box center [264, 101] width 38 height 173
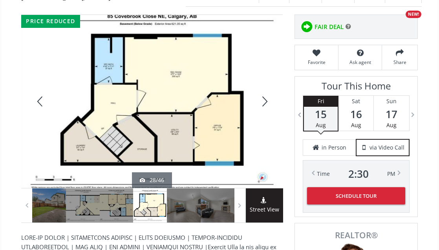
click at [258, 120] on div at bounding box center [264, 101] width 38 height 173
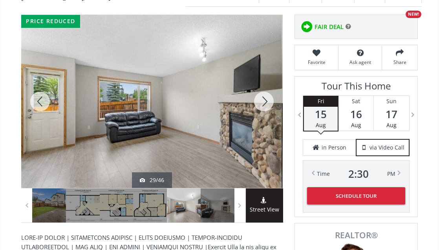
click at [258, 120] on div at bounding box center [264, 101] width 38 height 173
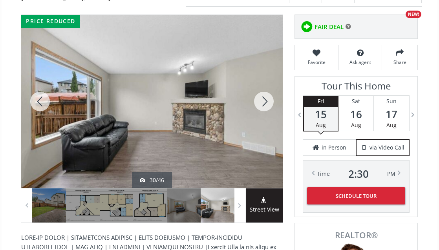
click at [258, 120] on div at bounding box center [264, 101] width 38 height 173
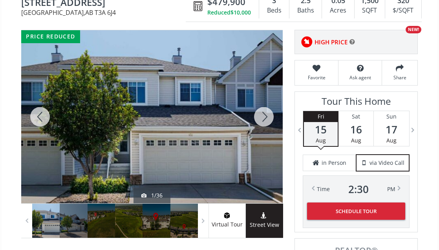
scroll to position [118, 0]
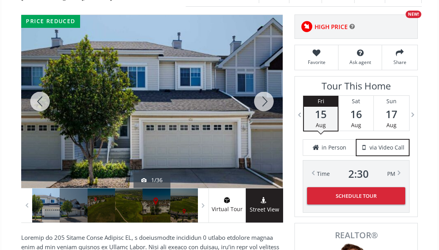
click at [267, 128] on div at bounding box center [264, 101] width 38 height 173
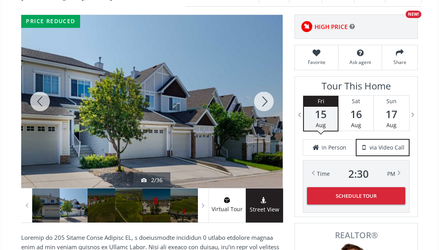
click at [263, 127] on div at bounding box center [264, 101] width 38 height 173
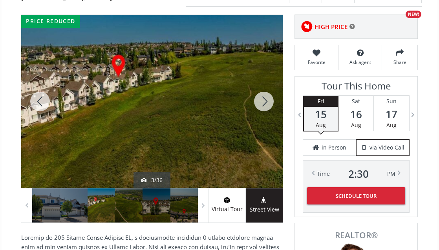
click at [263, 127] on div at bounding box center [264, 101] width 38 height 173
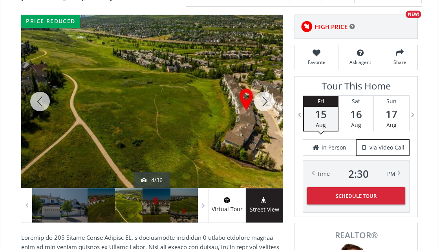
click at [263, 127] on div at bounding box center [264, 101] width 38 height 173
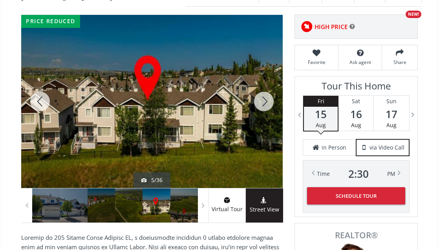
click at [263, 127] on div at bounding box center [264, 101] width 38 height 173
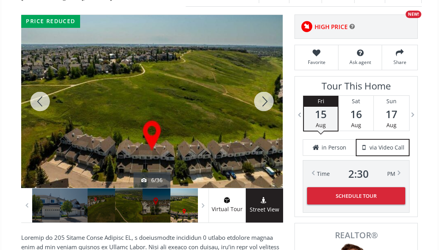
click at [263, 127] on div at bounding box center [264, 101] width 38 height 173
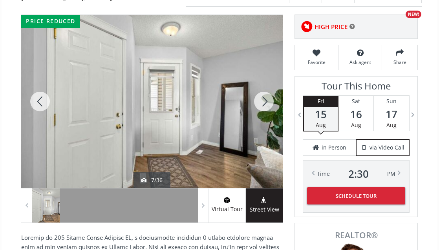
click at [263, 127] on div at bounding box center [264, 101] width 38 height 173
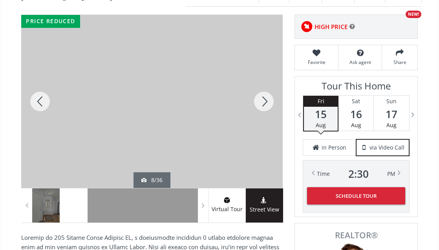
click at [263, 127] on div at bounding box center [264, 101] width 38 height 173
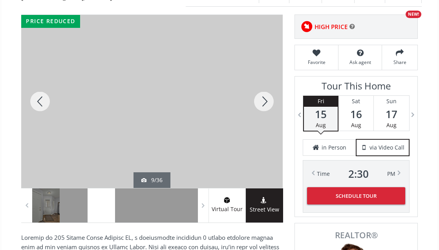
click at [263, 127] on div at bounding box center [264, 101] width 38 height 173
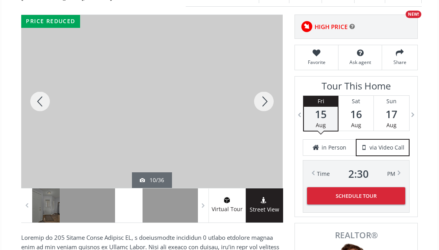
click at [264, 124] on div at bounding box center [264, 101] width 38 height 173
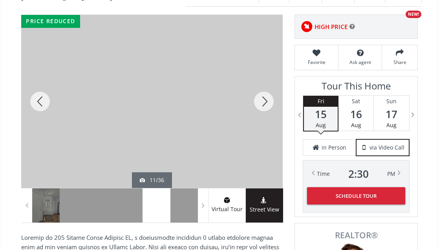
click at [264, 124] on div at bounding box center [264, 101] width 38 height 173
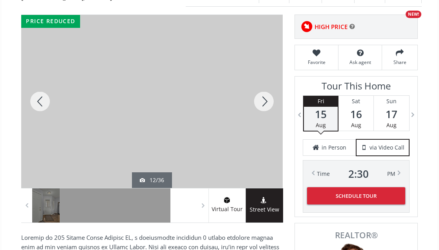
click at [264, 124] on div at bounding box center [264, 101] width 38 height 173
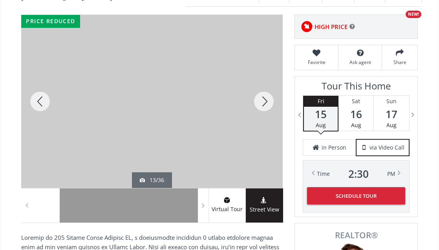
click at [264, 124] on div at bounding box center [264, 101] width 38 height 173
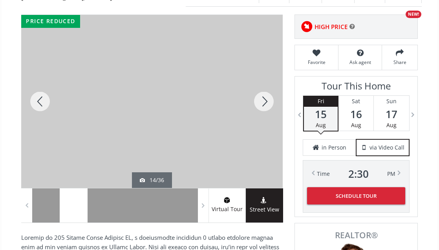
click at [264, 124] on div at bounding box center [264, 101] width 38 height 173
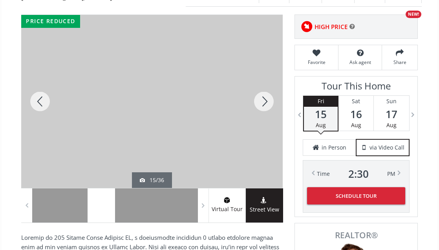
click at [264, 124] on div at bounding box center [264, 101] width 38 height 173
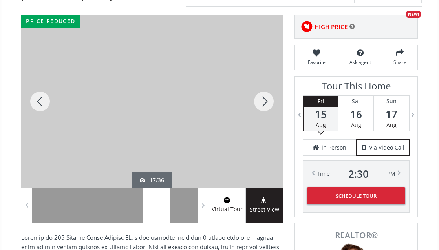
click at [264, 124] on div at bounding box center [264, 101] width 38 height 173
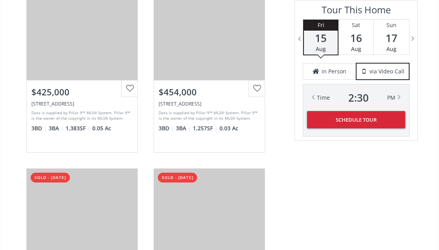
scroll to position [1883, 0]
